Goal: Task Accomplishment & Management: Use online tool/utility

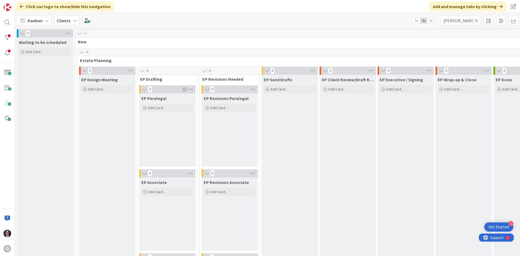
click at [40, 21] on span "Kanban" at bounding box center [35, 20] width 15 height 6
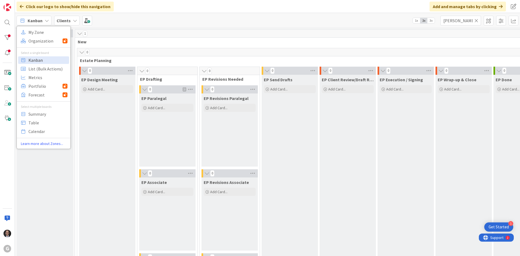
click at [42, 61] on span "Kanban" at bounding box center [47, 60] width 39 height 8
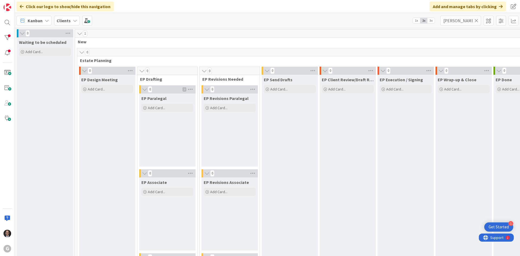
click at [31, 22] on span "Kanban" at bounding box center [35, 20] width 15 height 6
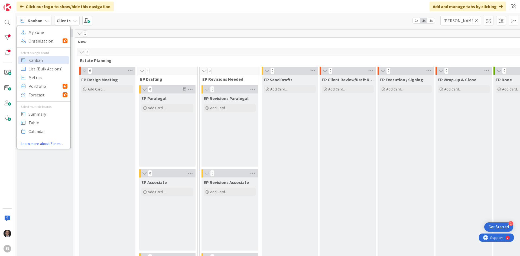
drag, startPoint x: 145, startPoint y: 16, endPoint x: 99, endPoint y: 24, distance: 47.3
click at [145, 16] on div "Kanban My Zone Organization Select a single board Kanban List (Bulk Actions) Me…" at bounding box center [267, 20] width 505 height 15
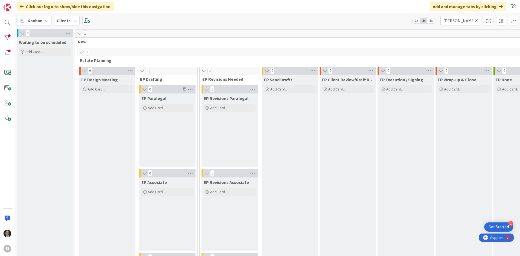
click at [73, 20] on icon at bounding box center [75, 20] width 4 height 4
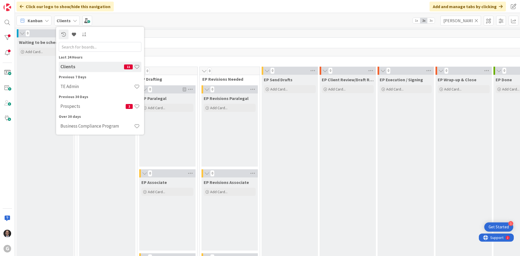
click at [73, 110] on div "Prospects 2" at bounding box center [100, 106] width 83 height 10
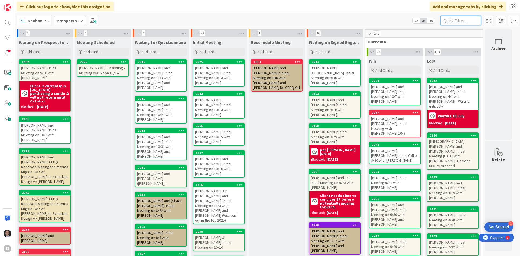
click at [470, 22] on input "text" at bounding box center [460, 21] width 41 height 10
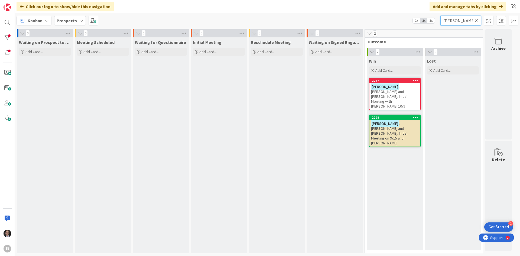
type input "[PERSON_NAME]"
click at [391, 92] on span ", [PERSON_NAME] and [PERSON_NAME]: Initial Meeting with [PERSON_NAME] 10/9" at bounding box center [389, 96] width 36 height 24
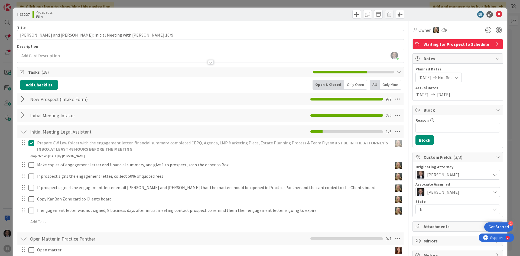
click at [44, 57] on div at bounding box center [210, 60] width 386 height 6
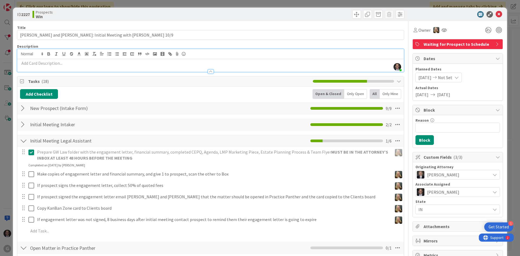
click at [21, 63] on p at bounding box center [210, 63] width 381 height 6
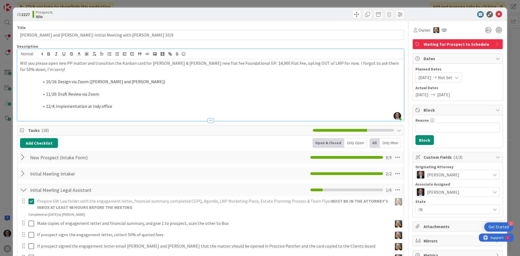
click at [20, 62] on p "Will you please open new PP matter and transition the Kanban card for [PERSON_N…" at bounding box center [210, 66] width 381 height 12
drag, startPoint x: 19, startPoint y: 64, endPoint x: 42, endPoint y: 65, distance: 23.0
click at [42, 65] on div "[DATE] JT -- Will you please open new PP matter and transition the Kanban card …" at bounding box center [210, 90] width 386 height 62
click at [49, 52] on icon "button" at bounding box center [48, 53] width 5 height 5
click at [46, 83] on li "10/16: Design via Zoom ([PERSON_NAME] and [PERSON_NAME])" at bounding box center [214, 81] width 374 height 6
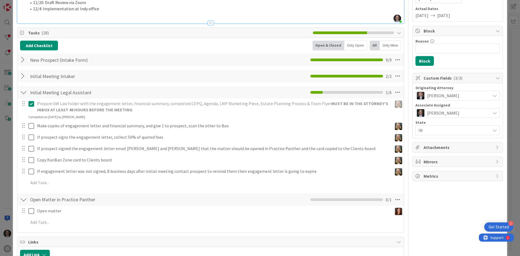
scroll to position [81, 0]
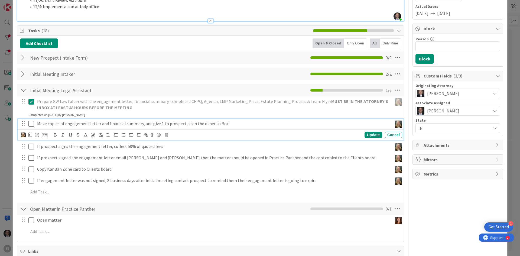
click at [31, 124] on icon at bounding box center [31, 123] width 6 height 6
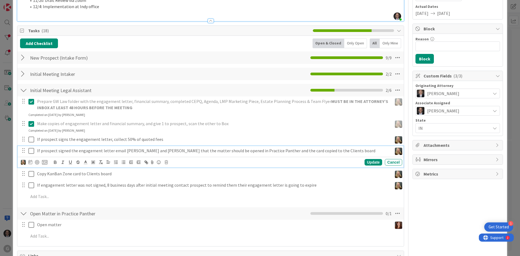
click at [34, 151] on icon at bounding box center [31, 150] width 6 height 6
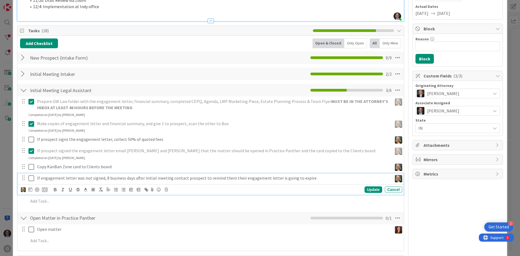
click at [96, 179] on p "If engagement letter was not signed, 8 business days after initial meeting cont…" at bounding box center [213, 178] width 353 height 6
click at [165, 189] on icon at bounding box center [166, 190] width 3 height 4
click at [177, 209] on div "Delete" at bounding box center [180, 213] width 20 height 10
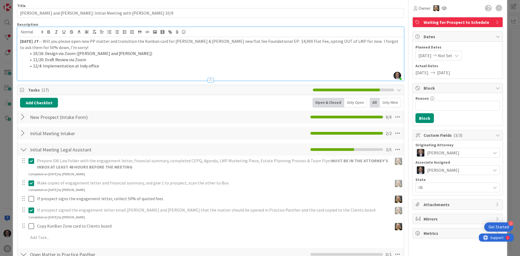
scroll to position [0, 0]
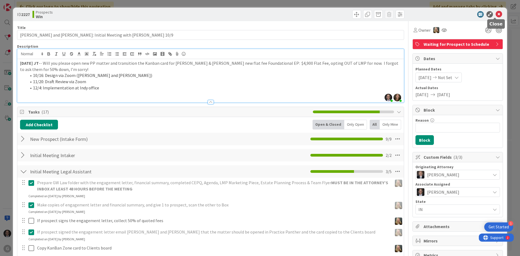
click at [495, 15] on icon at bounding box center [498, 14] width 6 height 6
